Goal: Task Accomplishment & Management: Complete application form

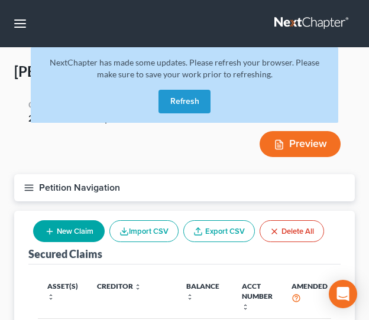
click at [178, 94] on button "Refresh" at bounding box center [184, 102] width 52 height 24
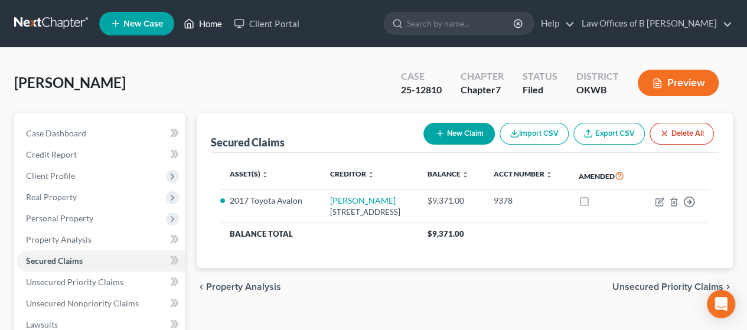
click at [215, 25] on link "Home" at bounding box center [203, 23] width 50 height 21
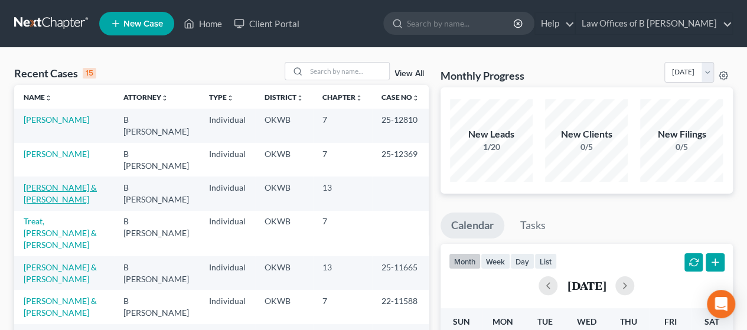
click at [59, 195] on link "[PERSON_NAME] & [PERSON_NAME]" at bounding box center [60, 193] width 73 height 22
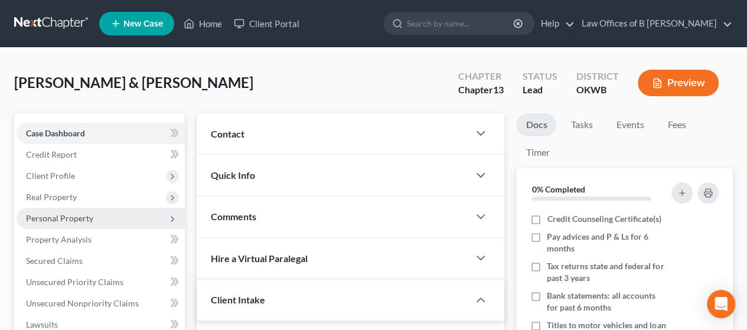
click at [89, 220] on span "Personal Property" at bounding box center [59, 218] width 67 height 10
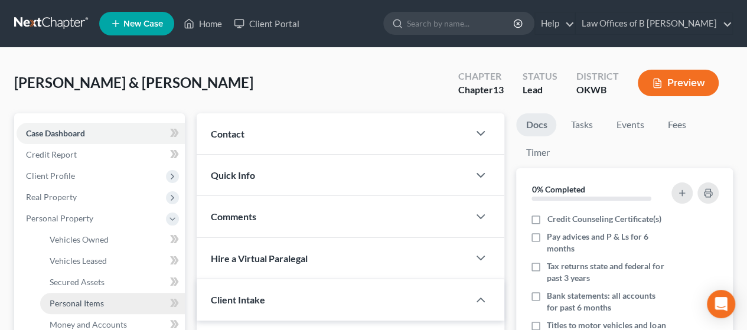
click at [93, 303] on span "Personal Items" at bounding box center [77, 303] width 54 height 10
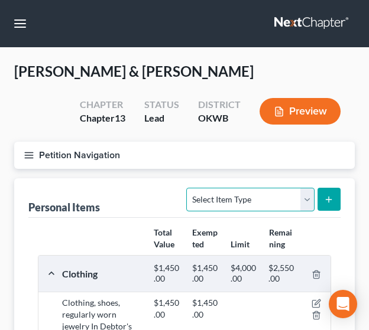
click at [306, 199] on select "Select Item Type Clothing Collectibles Of Value Electronics Firearms Household …" at bounding box center [250, 200] width 128 height 24
select select "jewelry"
click at [188, 188] on select "Select Item Type Clothing Collectibles Of Value Electronics Firearms Household …" at bounding box center [250, 200] width 128 height 24
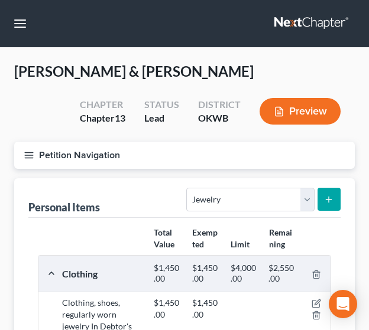
click at [321, 194] on button "submit" at bounding box center [328, 199] width 23 height 23
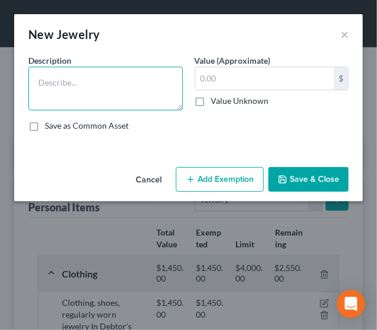
click at [103, 85] on textarea at bounding box center [105, 89] width 155 height 44
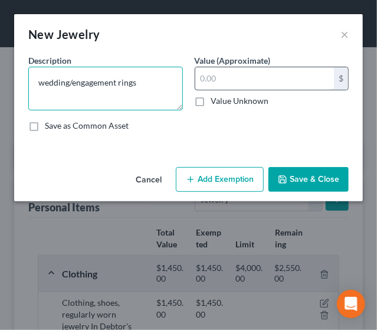
type textarea "wedding/engagement rings"
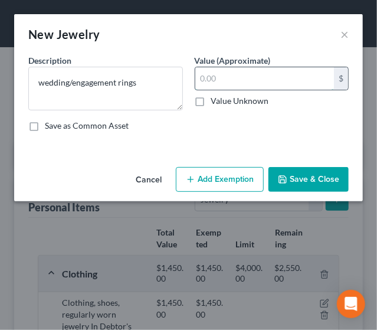
click at [219, 70] on input "text" at bounding box center [264, 78] width 139 height 22
type input "632.5"
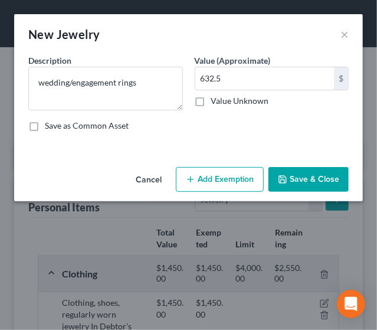
click at [209, 188] on button "Add Exemption" at bounding box center [220, 179] width 88 height 25
select select "2"
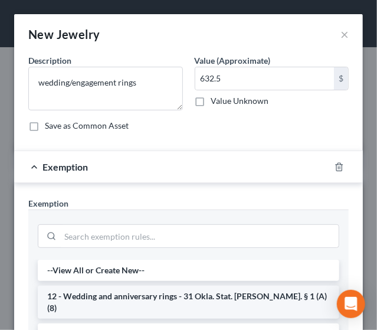
click at [180, 289] on li "12 - Wedding and anniversary rings - 31 Okla. Stat. [PERSON_NAME]. § 1 (A)(8)" at bounding box center [189, 302] width 302 height 33
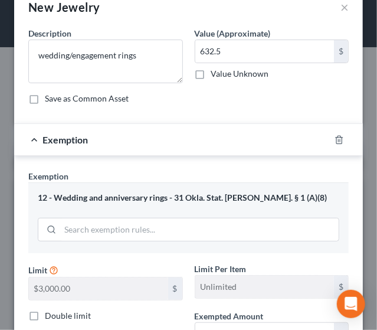
scroll to position [9, 0]
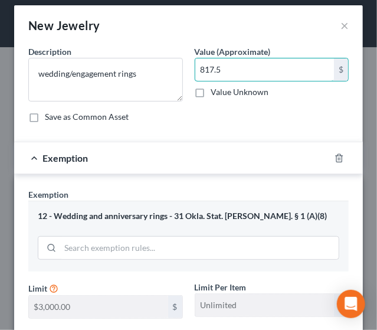
type input "817.5"
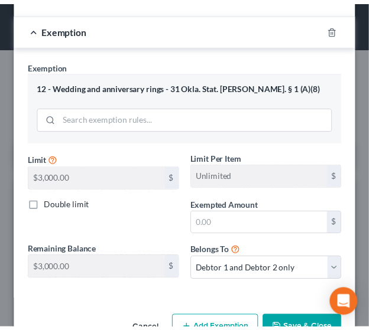
scroll to position [144, 0]
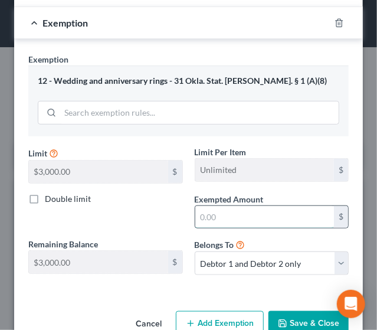
click at [224, 219] on input "text" at bounding box center [264, 217] width 139 height 22
type input "817.5"
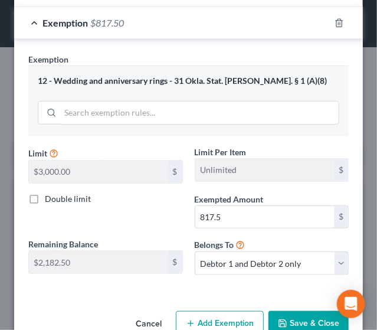
click at [312, 315] on button "Save & Close" at bounding box center [309, 323] width 80 height 25
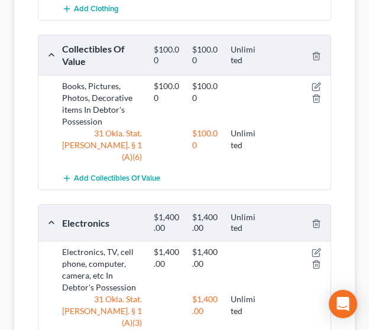
scroll to position [105, 0]
